Goal: Task Accomplishment & Management: Manage account settings

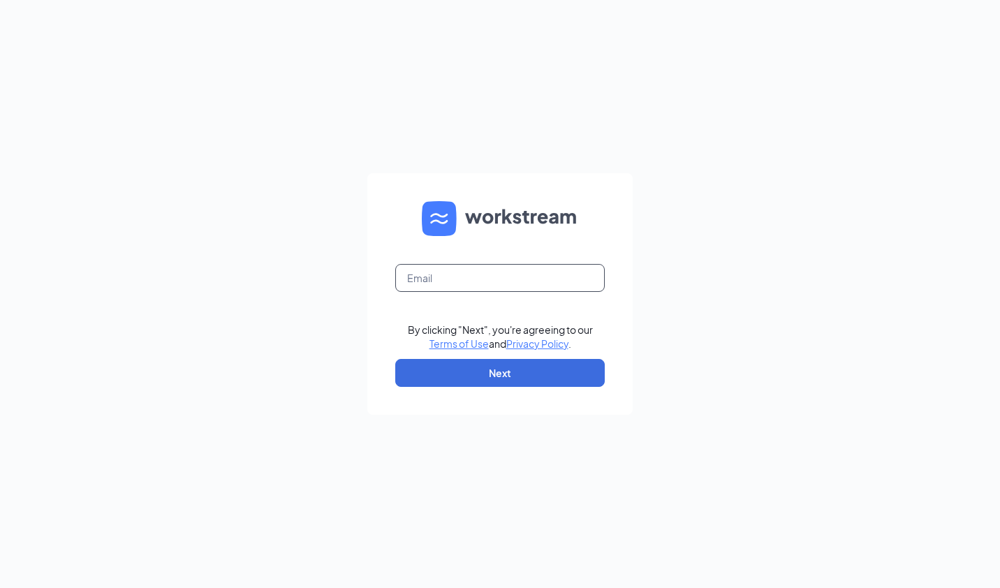
click at [439, 275] on input "text" at bounding box center [499, 278] width 209 height 28
type input "taustin@charterfoods.net"
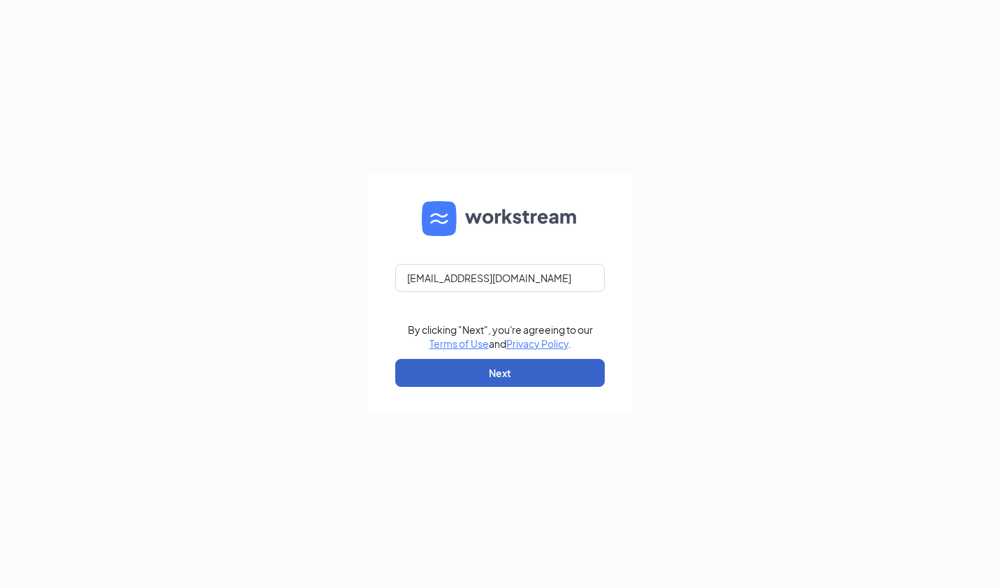
click at [480, 372] on button "Next" at bounding box center [499, 373] width 209 height 28
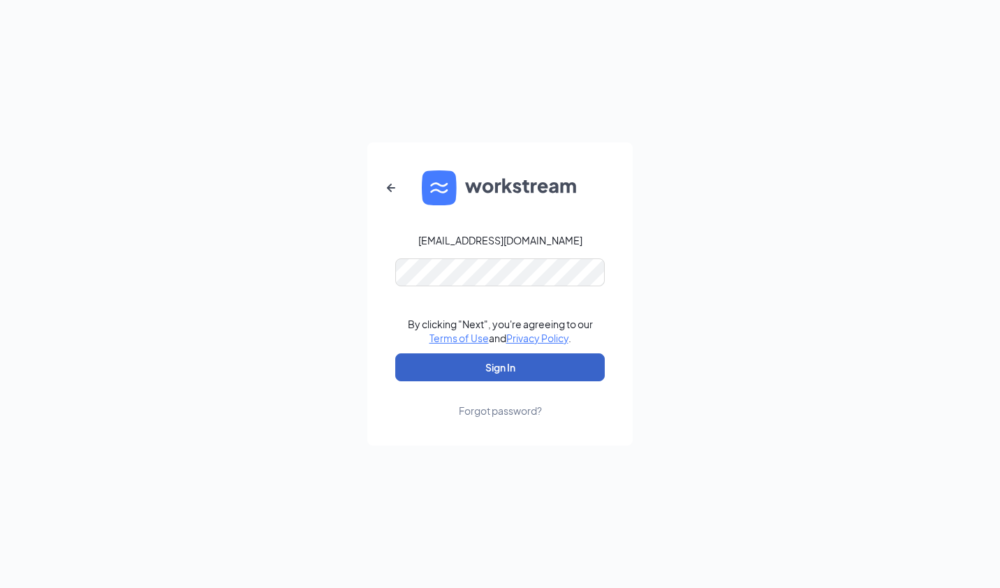
click at [500, 368] on button "Sign In" at bounding box center [499, 367] width 209 height 28
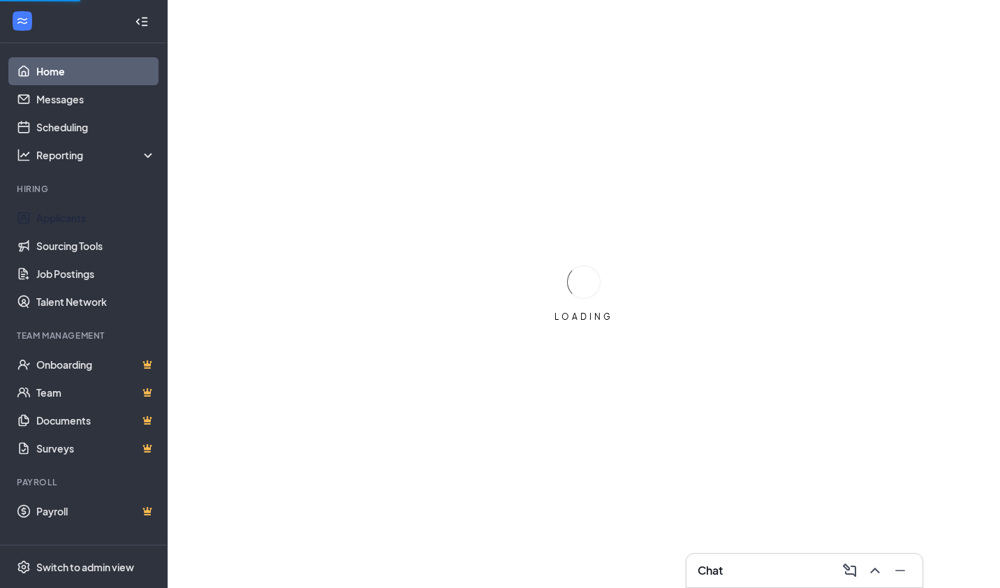
click at [71, 219] on link "Applicants" at bounding box center [95, 218] width 119 height 28
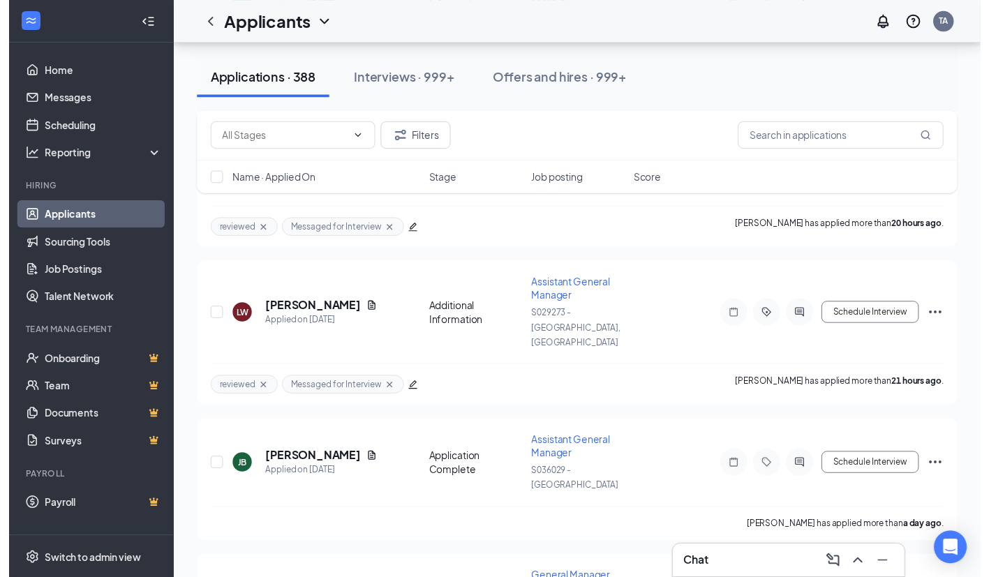
scroll to position [1233, 0]
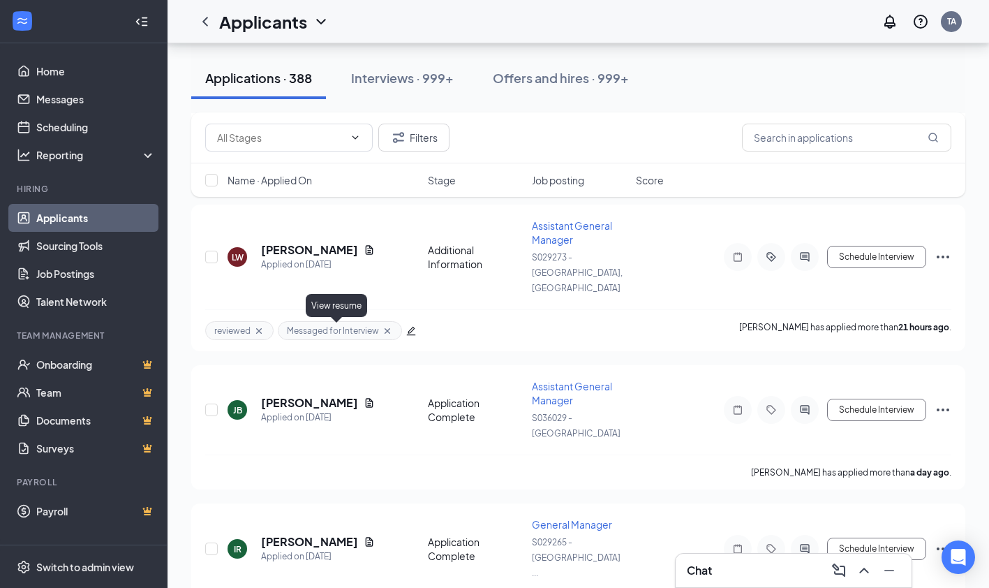
click at [364, 536] on icon "Document" at bounding box center [369, 541] width 11 height 11
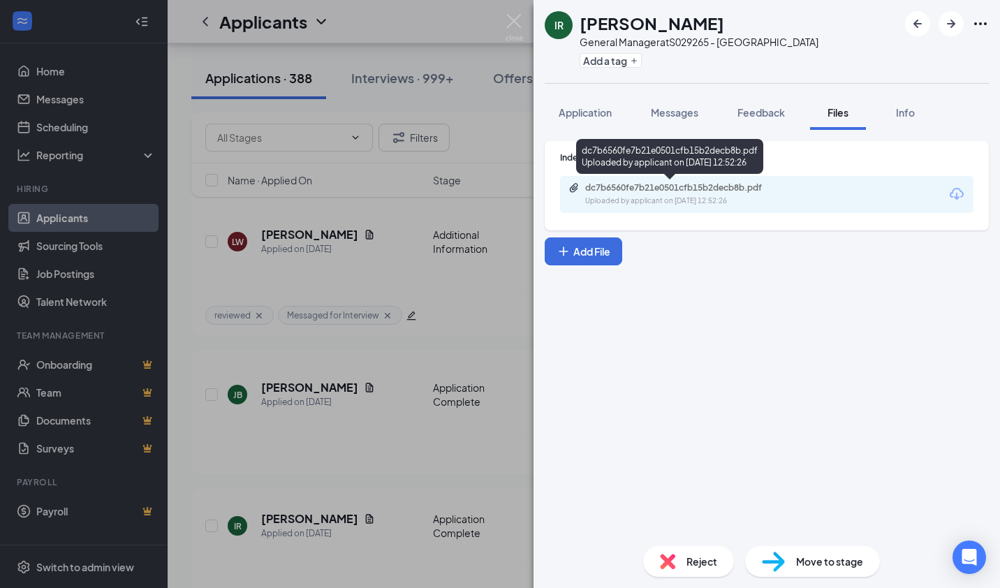
click at [614, 193] on div "dc7b6560fe7b21e0501cfb15b2decb8b.pdf Uploaded by applicant on [DATE] 12:52:26" at bounding box center [681, 194] width 226 height 24
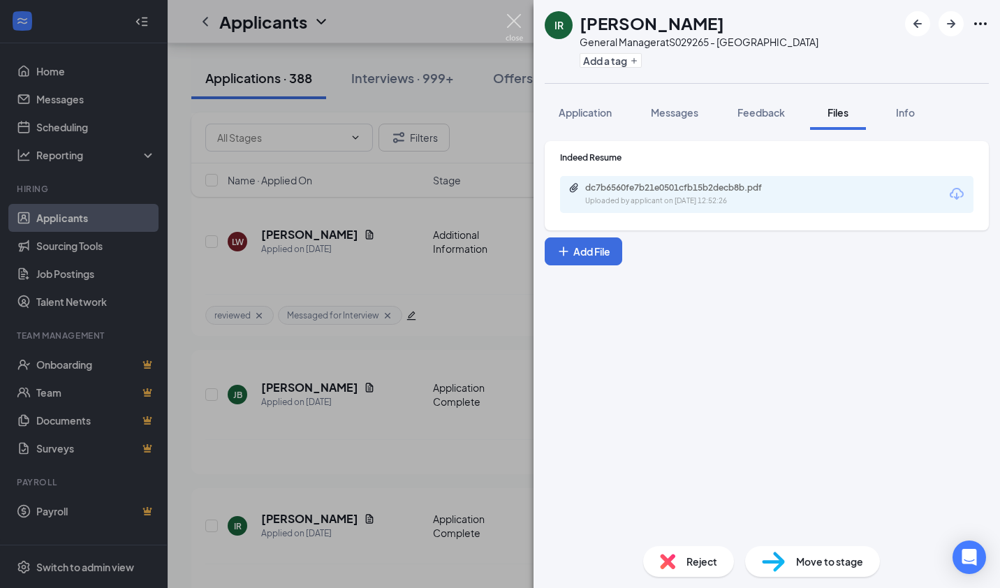
click at [510, 25] on img at bounding box center [513, 27] width 17 height 27
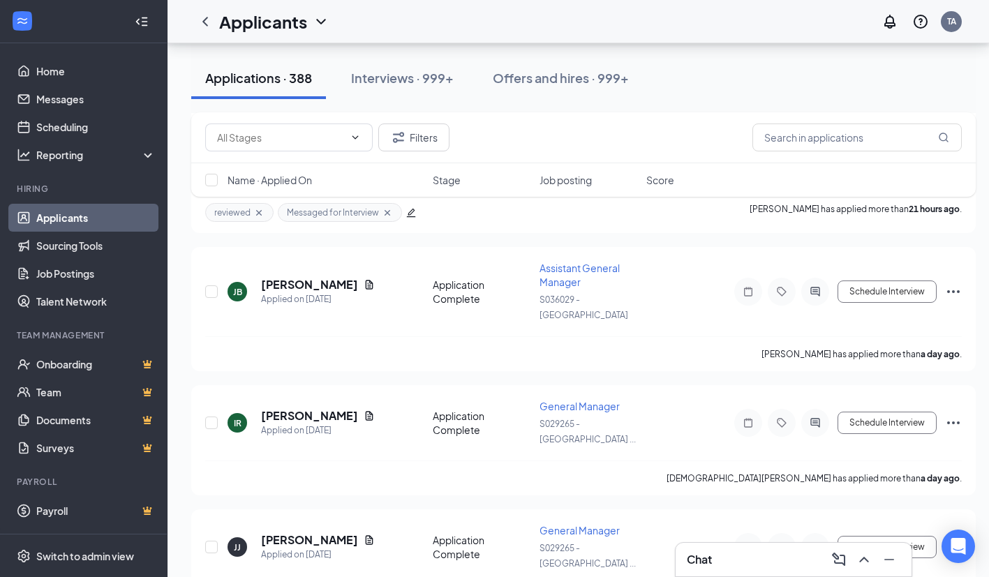
scroll to position [1338, 0]
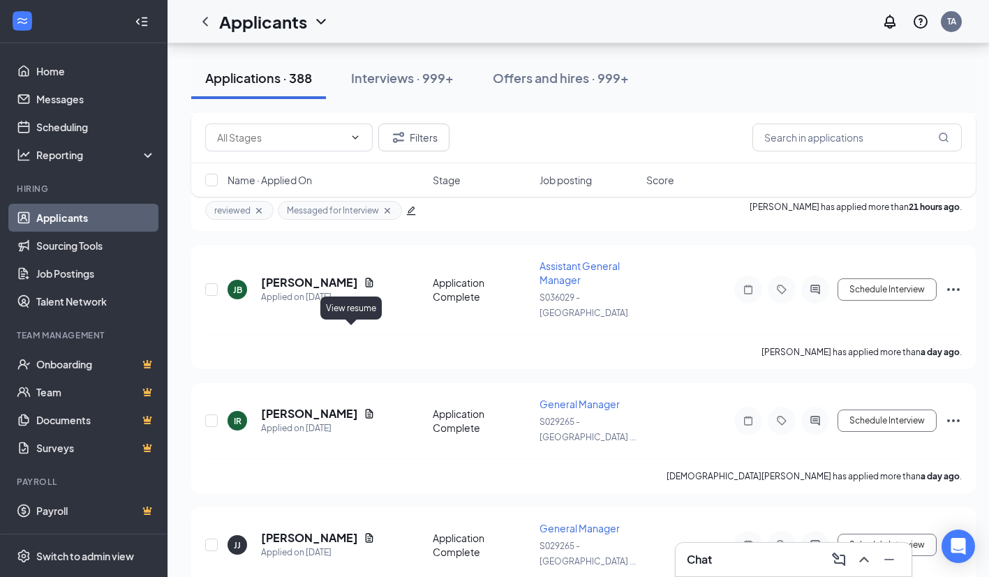
click at [366, 533] on icon "Document" at bounding box center [370, 537] width 8 height 9
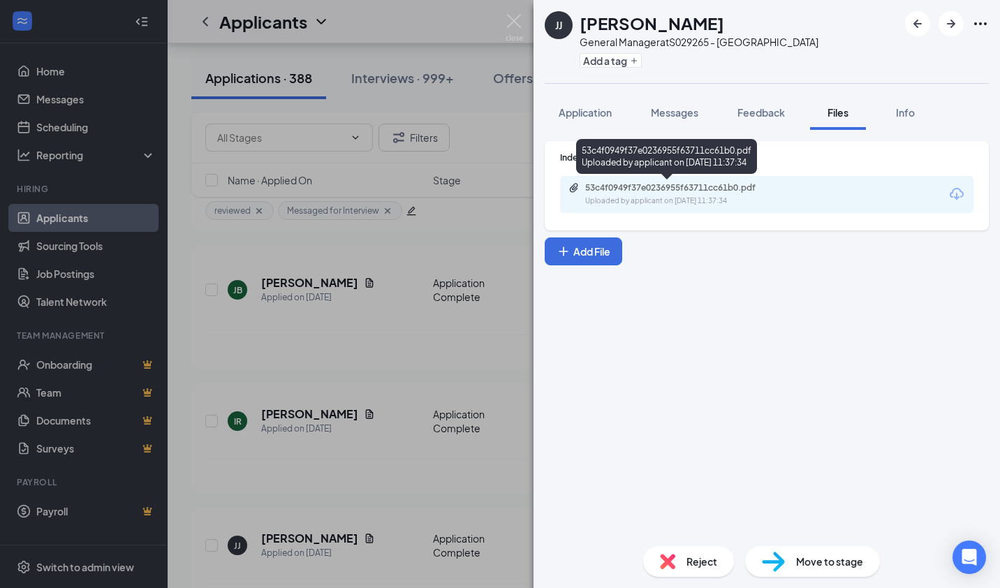
click at [593, 201] on div "Uploaded by applicant on [DATE] 11:37:34" at bounding box center [689, 200] width 209 height 11
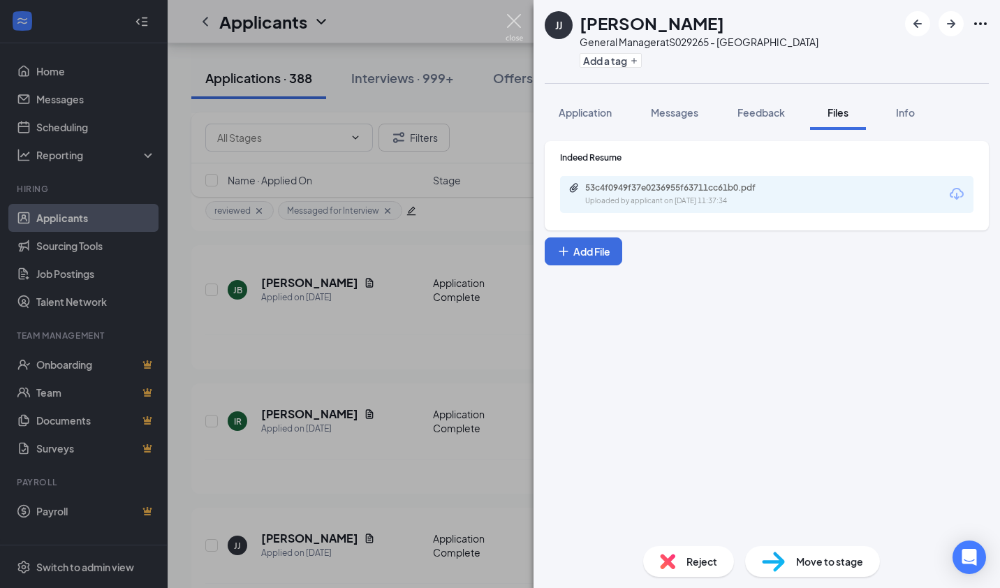
click at [510, 19] on img at bounding box center [513, 27] width 17 height 27
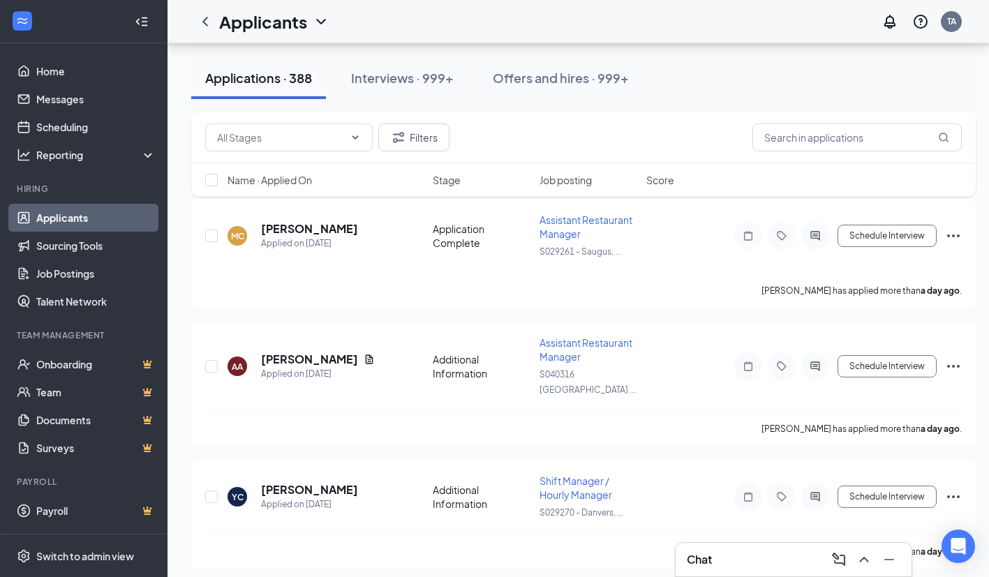
scroll to position [2020, 0]
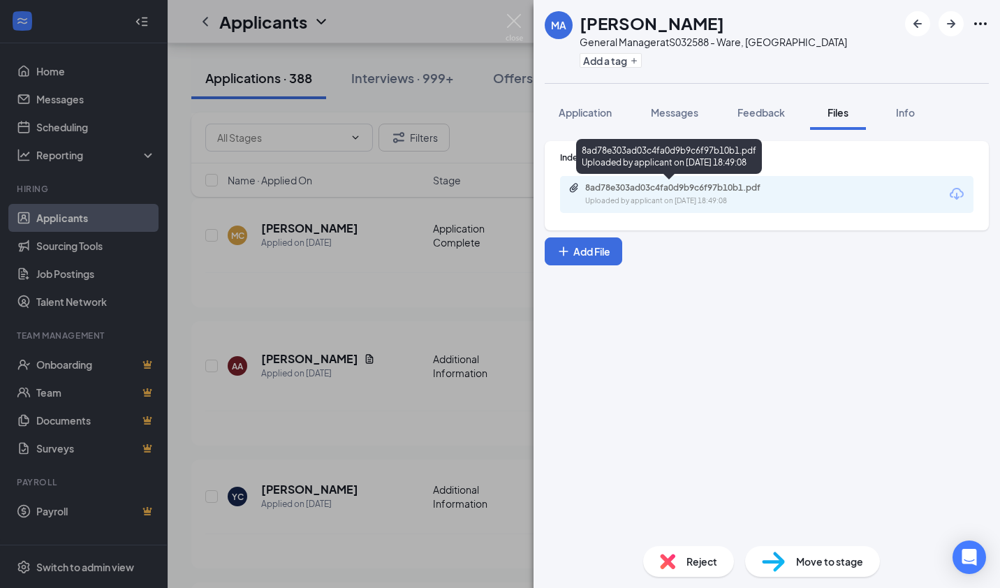
click at [602, 200] on div "Uploaded by applicant on [DATE] 18:49:08" at bounding box center [689, 200] width 209 height 11
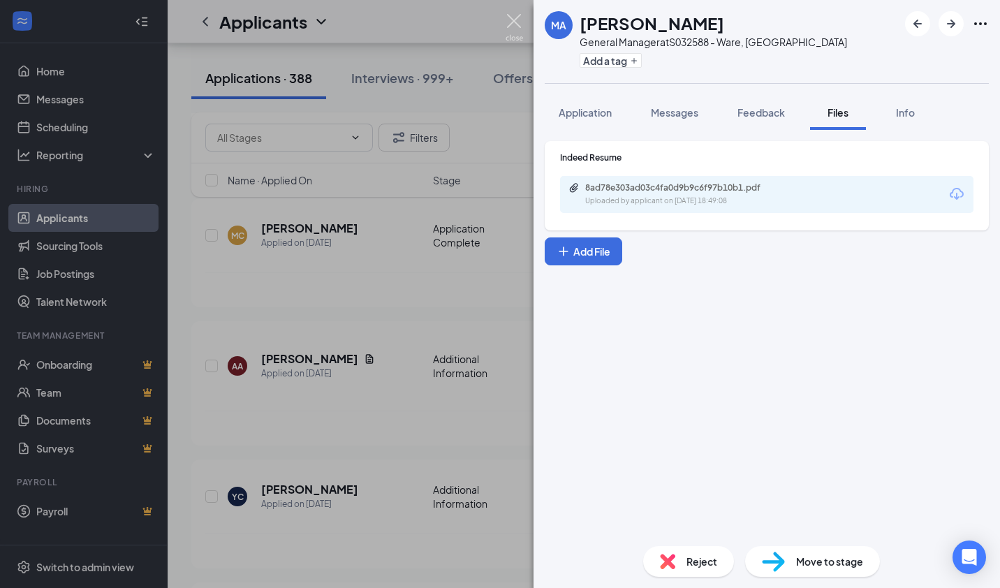
click at [513, 22] on img at bounding box center [513, 27] width 17 height 27
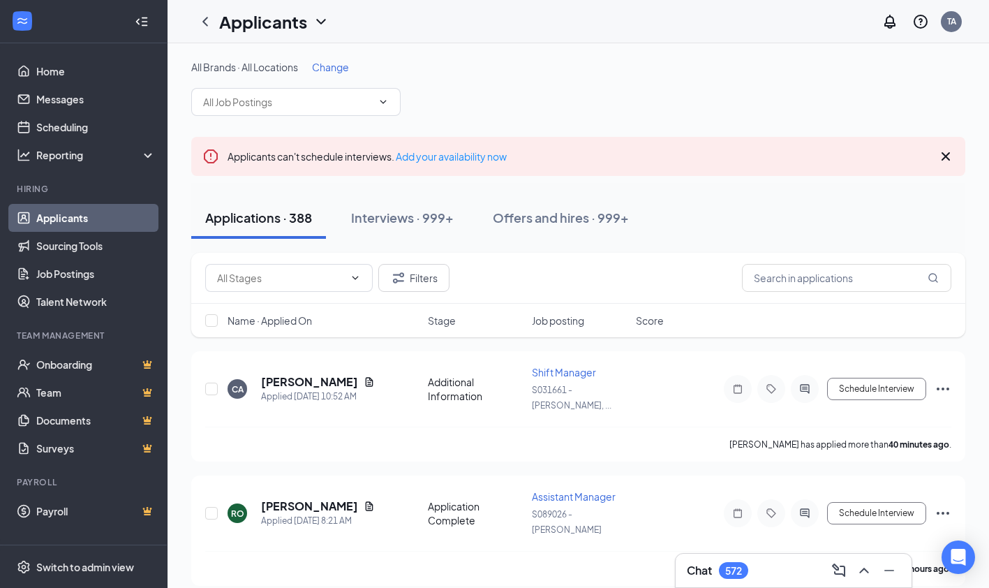
click at [948, 154] on icon "Cross" at bounding box center [946, 156] width 8 height 8
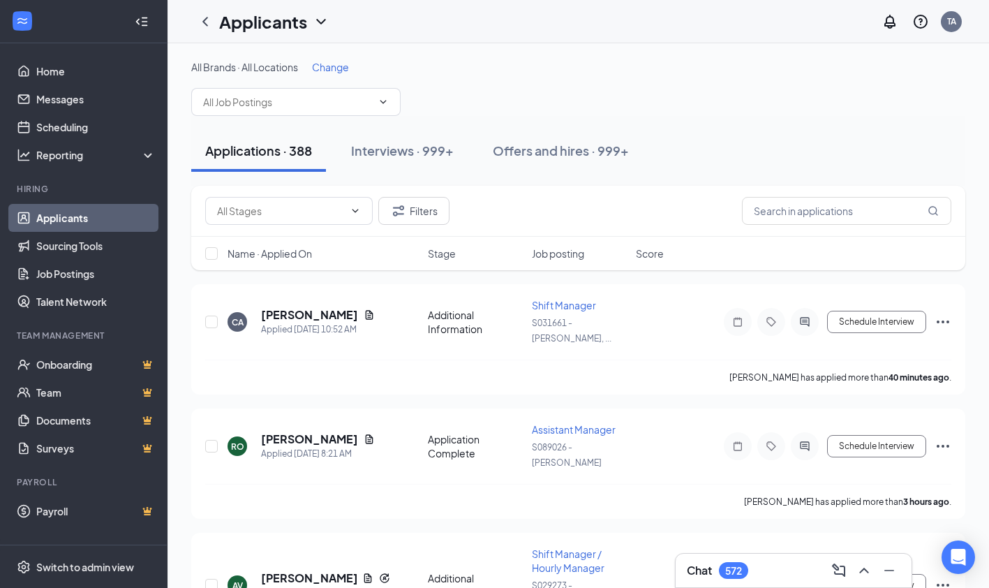
click at [548, 62] on div "All Brands · All Locations Change" at bounding box center [578, 67] width 774 height 14
click at [501, 17] on div "Applicants TA" at bounding box center [579, 21] width 822 height 43
